Goal: Task Accomplishment & Management: Manage account settings

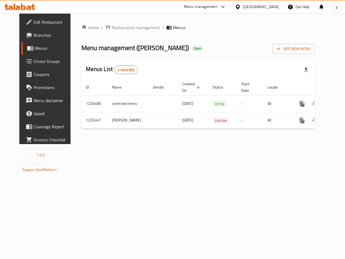
click at [38, 62] on span "Choice Groups" at bounding box center [53, 61] width 39 height 7
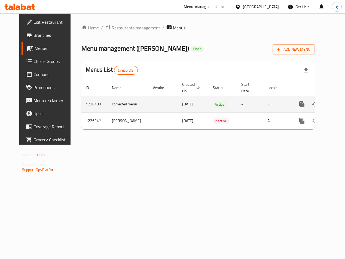
click at [339, 104] on icon "enhanced table" at bounding box center [341, 104] width 5 height 5
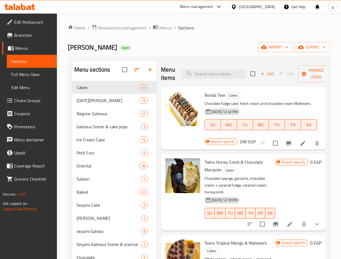
click at [30, 103] on span "Choice Groups" at bounding box center [33, 100] width 38 height 7
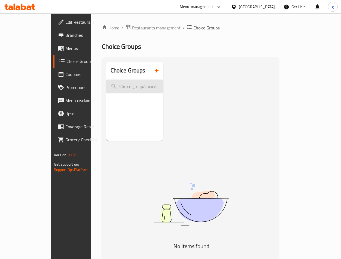
click at [116, 82] on input "search" at bounding box center [134, 87] width 57 height 14
paste input "Changes of Mix Petit Four:"
type input "Changes of Mix Petit Four:"
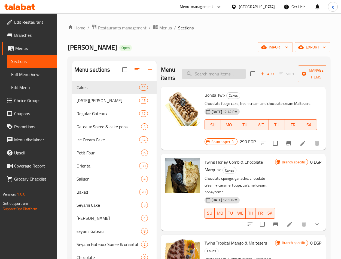
click at [226, 75] on input "search" at bounding box center [214, 74] width 64 height 10
paste input "Changes of Mix Petit Four:"
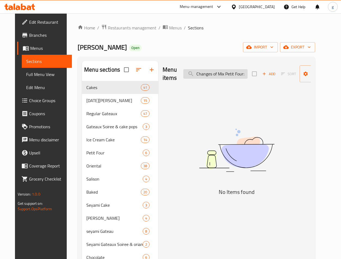
click at [229, 75] on input "Changes of Mix Petit Four:" at bounding box center [215, 74] width 64 height 10
paste input "Mix Petit Four"
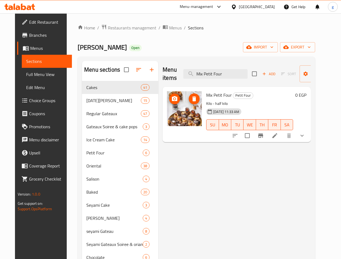
type input "Mix Petit Four"
click at [195, 105] on img at bounding box center [184, 108] width 35 height 35
click at [278, 134] on icon at bounding box center [275, 135] width 7 height 7
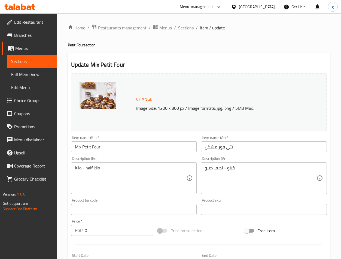
click at [113, 26] on span "Restaurants management" at bounding box center [122, 28] width 49 height 7
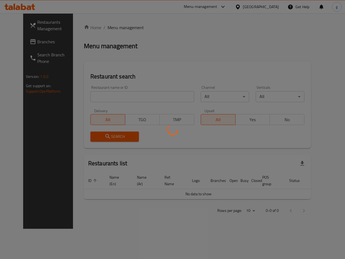
click at [25, 41] on div at bounding box center [172, 129] width 345 height 259
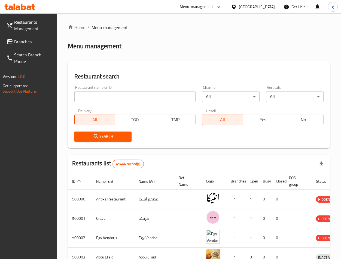
click at [25, 41] on span "Branches" at bounding box center [33, 41] width 38 height 7
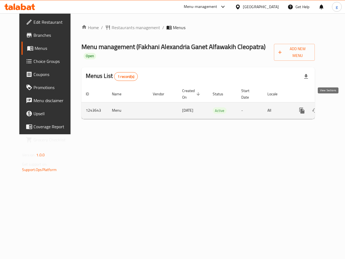
click at [338, 107] on icon "enhanced table" at bounding box center [341, 110] width 7 height 7
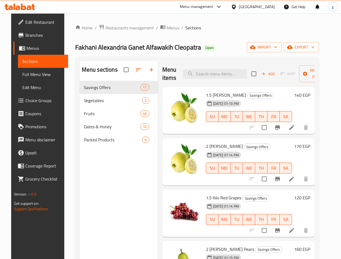
click at [230, 57] on div "Menu sections Savings Offers 11 Vegetables 2 Fruits 49 Dates & Honey 10 Packed …" at bounding box center [197, 191] width 244 height 268
click at [225, 68] on div "Menu items Add Sort Manage items" at bounding box center [238, 74] width 153 height 26
click at [226, 73] on input "search" at bounding box center [215, 74] width 64 height 10
paste input "Premium Oranges Bsora"
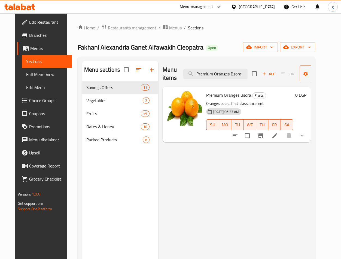
type input "Premium Oranges Bsora"
click at [277, 135] on icon at bounding box center [275, 135] width 5 height 5
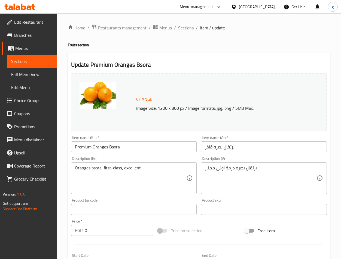
click at [129, 27] on span "Restaurants management" at bounding box center [122, 28] width 49 height 7
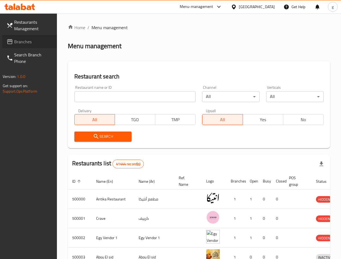
click at [29, 44] on span "Branches" at bounding box center [33, 41] width 38 height 7
